Goal: Check status

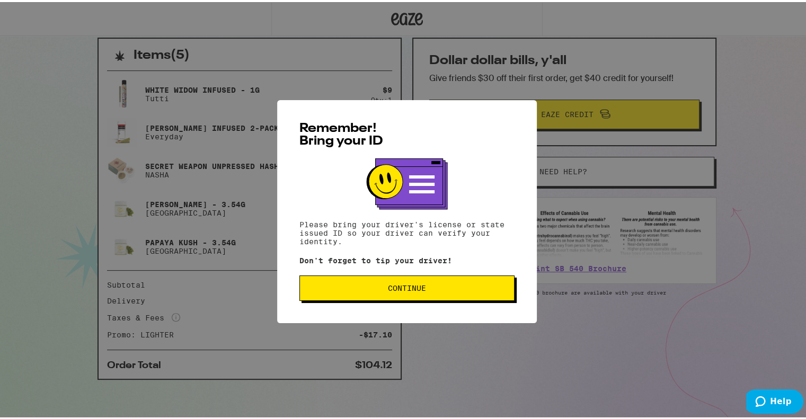
click at [441, 280] on button "Continue" at bounding box center [407, 286] width 215 height 25
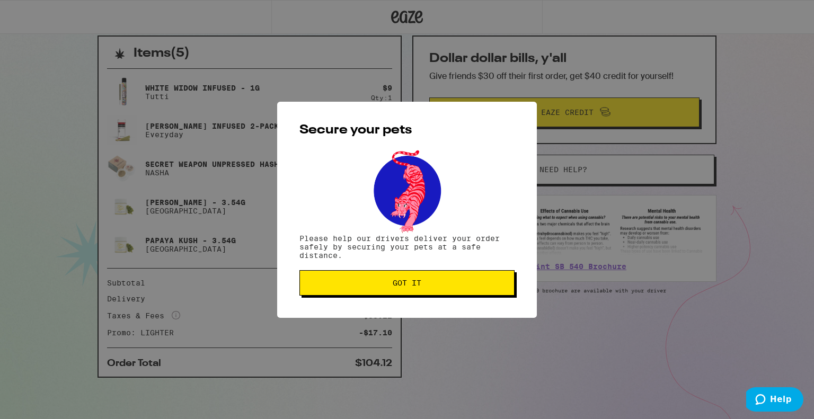
click at [441, 280] on span "Got it" at bounding box center [407, 282] width 197 height 7
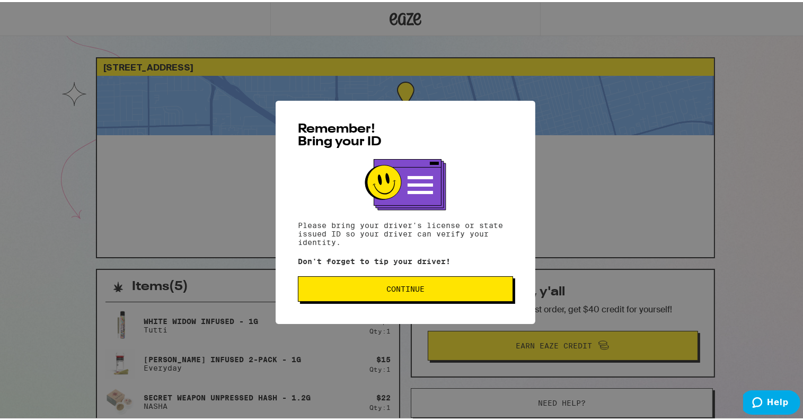
click at [425, 277] on button "Continue" at bounding box center [405, 286] width 215 height 25
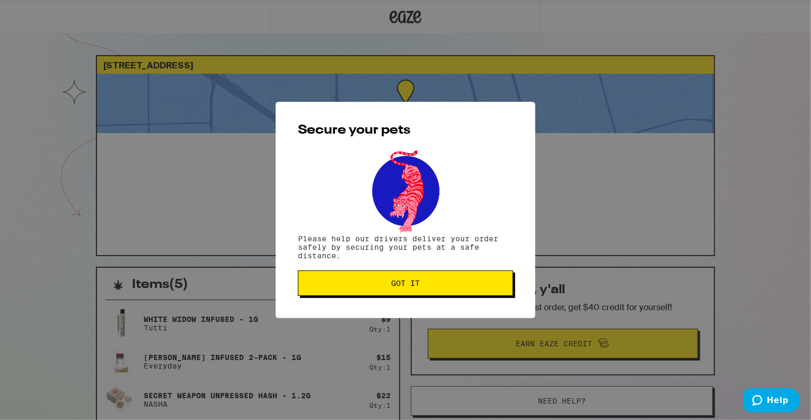
click at [425, 277] on button "Got it" at bounding box center [405, 282] width 215 height 25
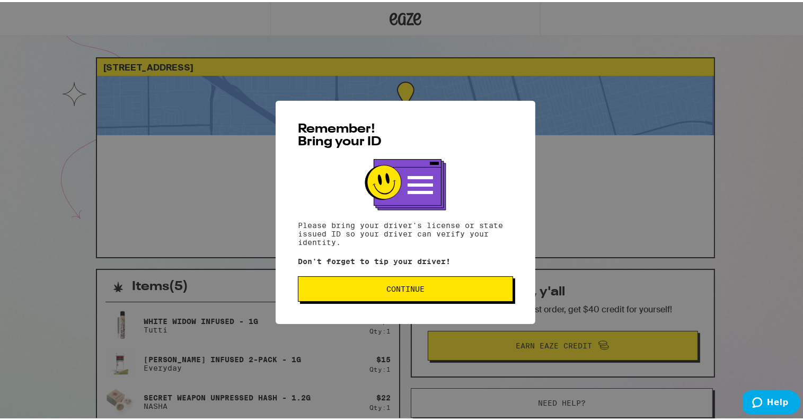
click at [467, 285] on span "Continue" at bounding box center [405, 286] width 197 height 7
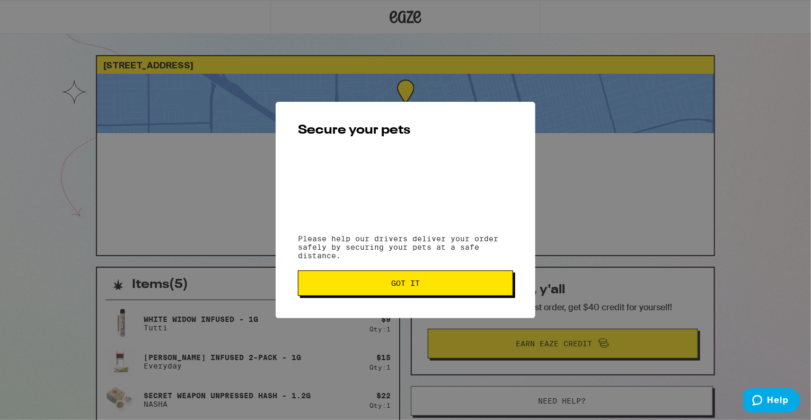
click at [467, 285] on span "Got it" at bounding box center [405, 282] width 197 height 7
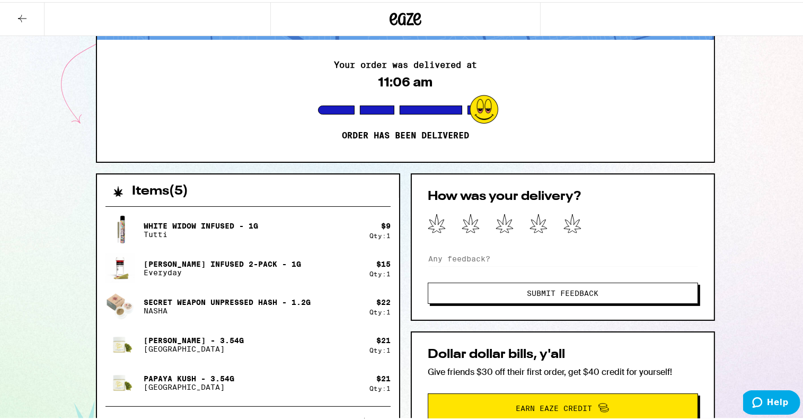
scroll to position [98, 0]
